Goal: Information Seeking & Learning: Learn about a topic

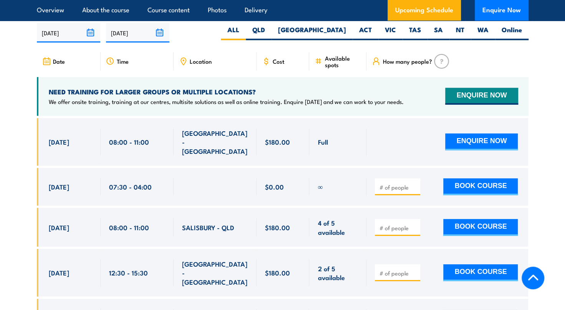
scroll to position [1345, 0]
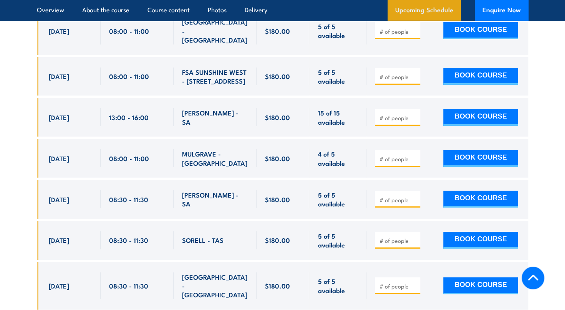
click at [441, 15] on link "Upcoming Schedule" at bounding box center [424, 10] width 73 height 21
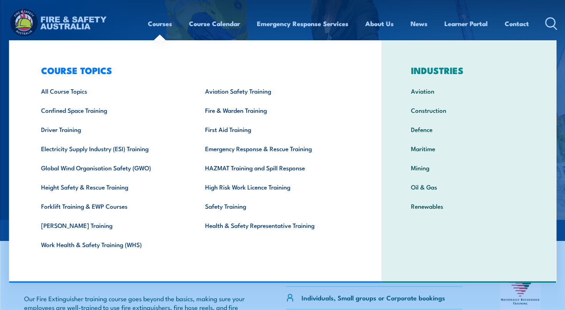
click at [161, 25] on link "Courses" at bounding box center [160, 23] width 24 height 20
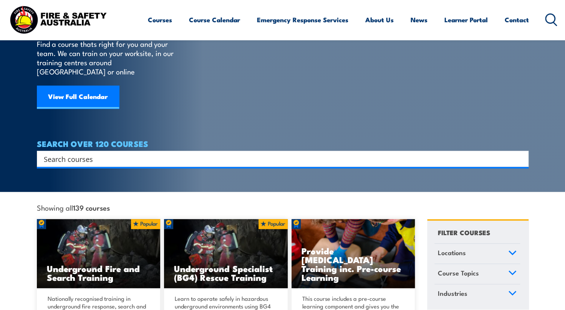
scroll to position [154, 0]
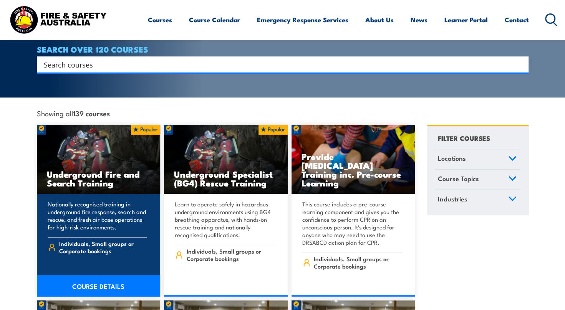
click at [101, 276] on link "COURSE DETAILS" at bounding box center [99, 287] width 124 height 22
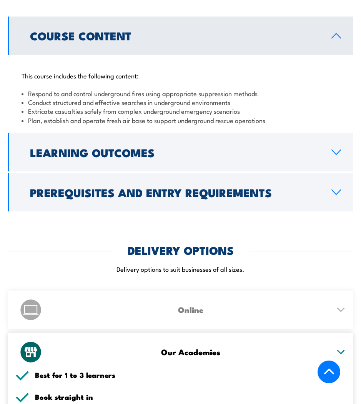
scroll to position [692, 0]
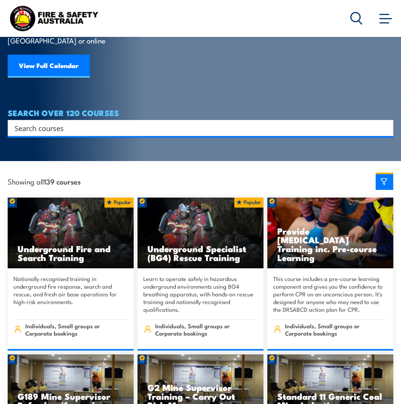
scroll to position [154, 0]
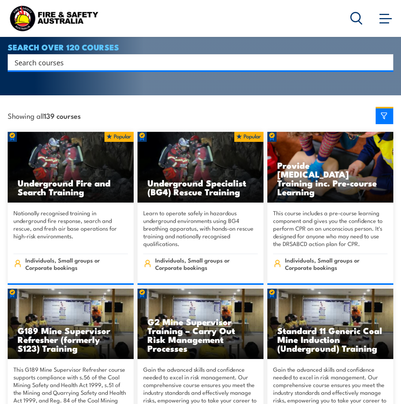
click at [200, 146] on img at bounding box center [201, 167] width 126 height 70
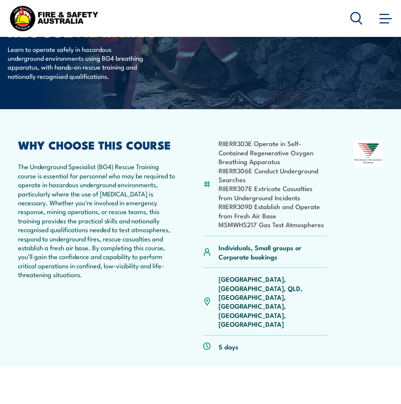
scroll to position [90, 0]
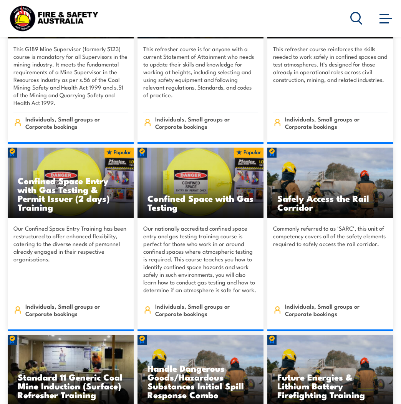
scroll to position [768, 0]
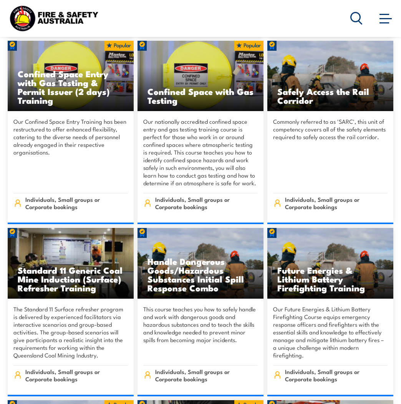
click at [319, 58] on img at bounding box center [330, 76] width 126 height 70
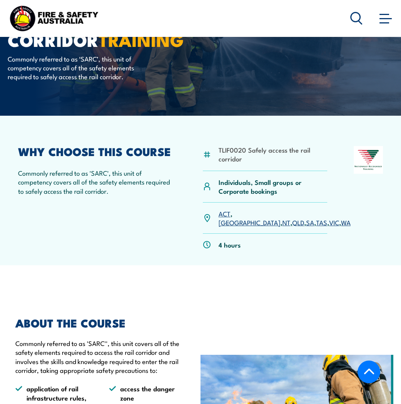
scroll to position [77, 0]
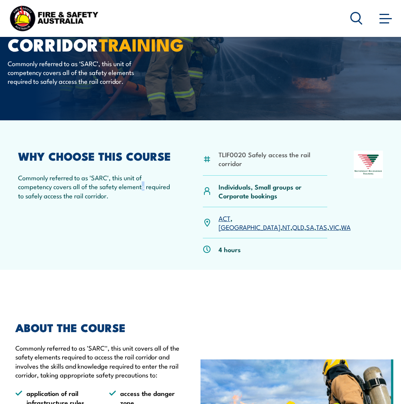
click at [143, 184] on p "Commonly referred to as 'SARC', this unit of competency covers all of the safet…" at bounding box center [97, 186] width 158 height 27
click at [314, 188] on p "Individuals, Small groups or Corporate bookings" at bounding box center [273, 191] width 109 height 18
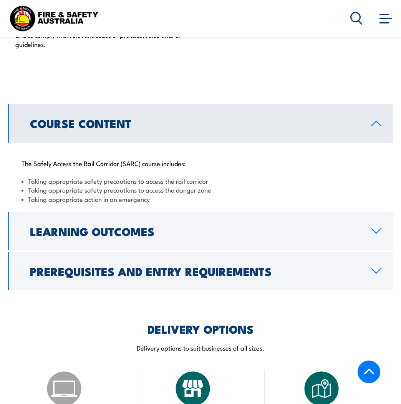
scroll to position [576, 0]
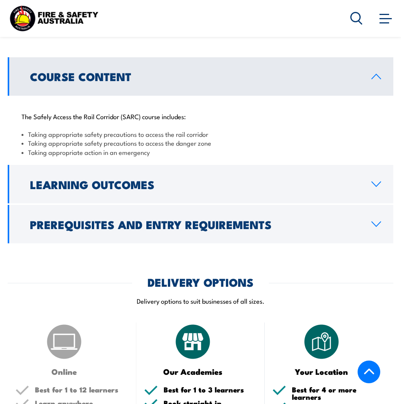
click at [384, 181] on link "Learning Outcomes" at bounding box center [201, 184] width 386 height 38
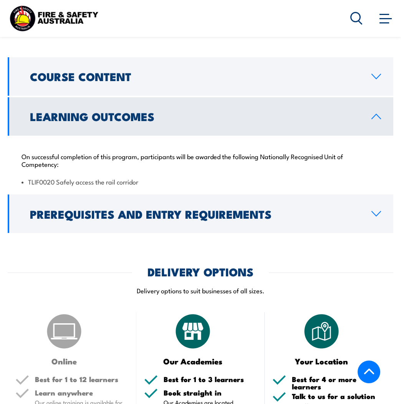
click at [373, 213] on icon at bounding box center [376, 213] width 9 height 5
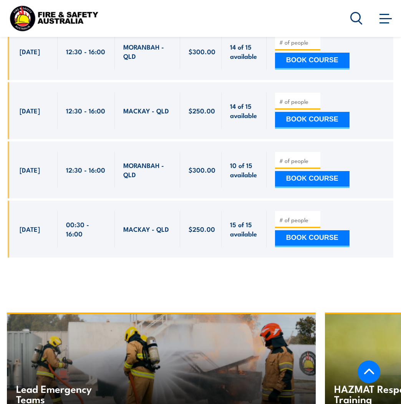
scroll to position [1383, 0]
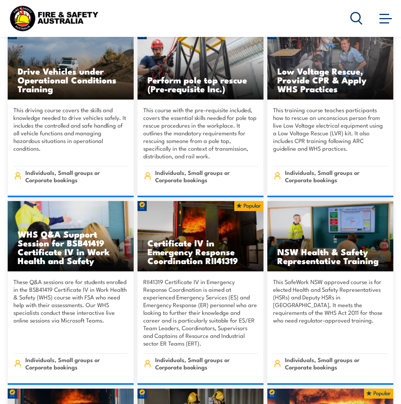
scroll to position [1306, 0]
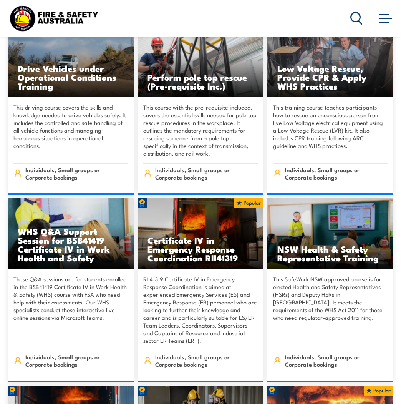
click at [206, 219] on img at bounding box center [201, 233] width 126 height 70
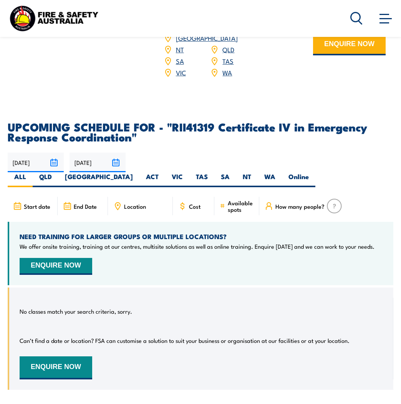
scroll to position [2229, 0]
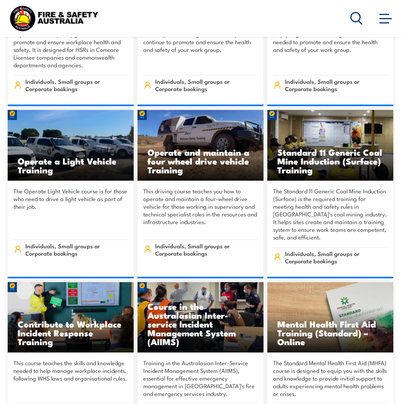
scroll to position [3612, 0]
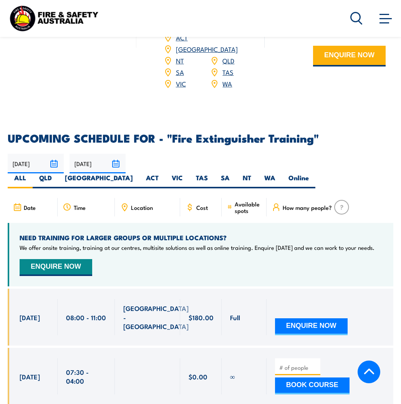
scroll to position [1054, 0]
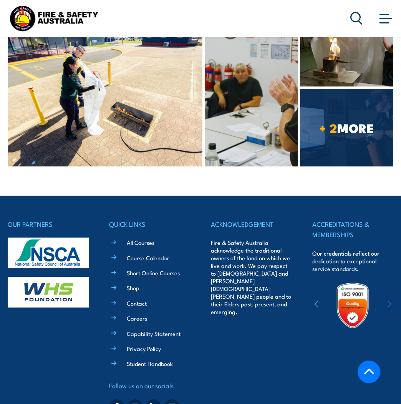
scroll to position [4705, 0]
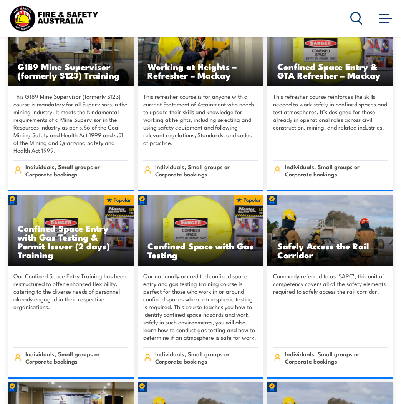
scroll to position [615, 0]
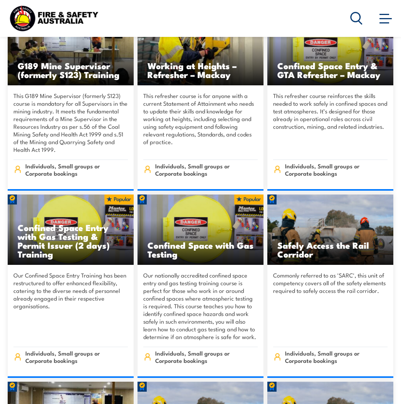
click at [317, 241] on h3 "Safely Access the Rail Corridor" at bounding box center [330, 250] width 106 height 18
